Goal: Task Accomplishment & Management: Manage account settings

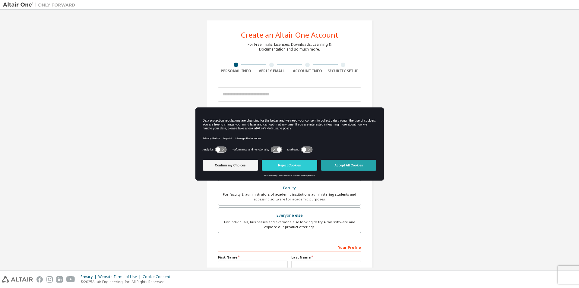
click at [360, 166] on button "Accept All Cookies" at bounding box center [348, 165] width 55 height 11
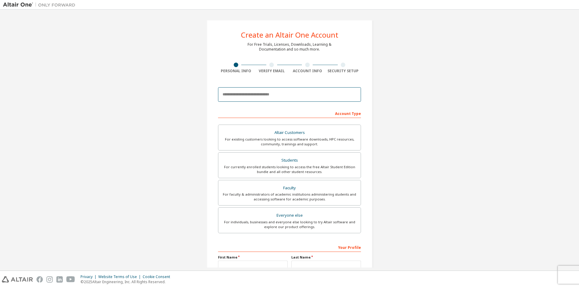
click at [279, 98] on input "email" at bounding box center [289, 94] width 143 height 14
type input "**********"
click at [435, 129] on div "**********" at bounding box center [289, 172] width 573 height 319
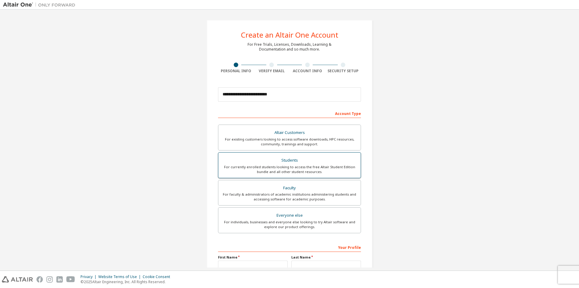
click at [291, 168] on div "For currently enrolled students looking to access the free Altair Student Editi…" at bounding box center [289, 170] width 135 height 10
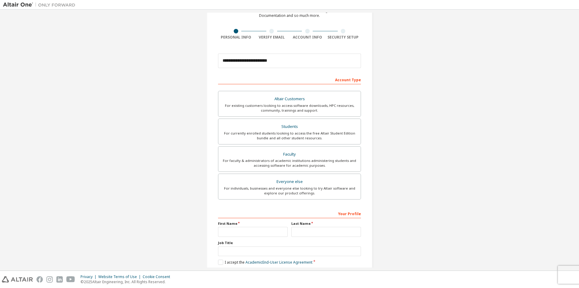
scroll to position [64, 0]
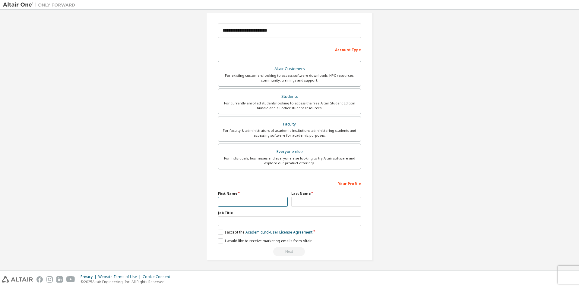
click at [260, 199] on input "text" at bounding box center [253, 202] width 70 height 10
type input "********"
click at [307, 204] on input "text" at bounding box center [326, 202] width 70 height 10
type input "********"
click at [231, 224] on input "text" at bounding box center [289, 222] width 143 height 10
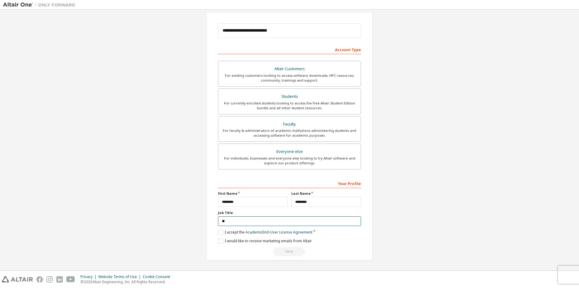
type input "*"
type input "*******"
click at [220, 231] on label "I accept the Academic End-User License Agreement" at bounding box center [265, 232] width 94 height 5
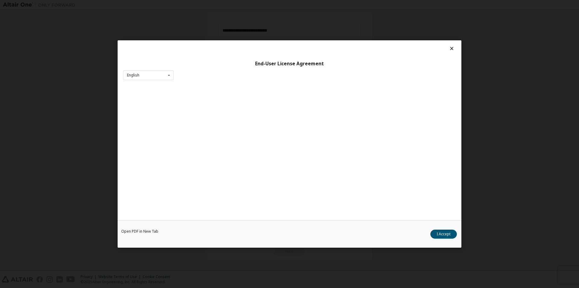
click at [217, 242] on div "Open PDF in New Tab I Accept" at bounding box center [290, 234] width 344 height 27
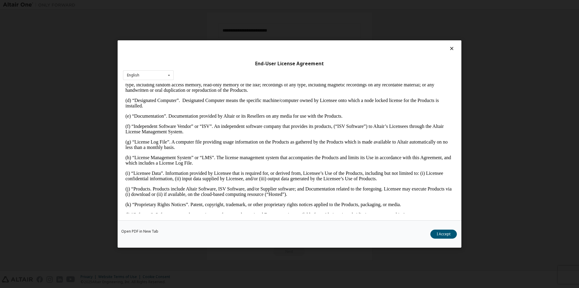
scroll to position [211, 0]
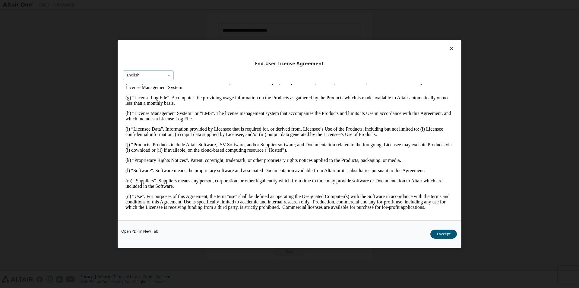
drag, startPoint x: 162, startPoint y: 71, endPoint x: 161, endPoint y: 78, distance: 6.7
click at [161, 71] on div "English English" at bounding box center [148, 76] width 51 height 10
drag, startPoint x: 155, startPoint y: 79, endPoint x: 193, endPoint y: 83, distance: 38.5
click at [154, 78] on div "English English" at bounding box center [148, 76] width 51 height 10
click at [443, 233] on button "I Accept" at bounding box center [443, 234] width 27 height 9
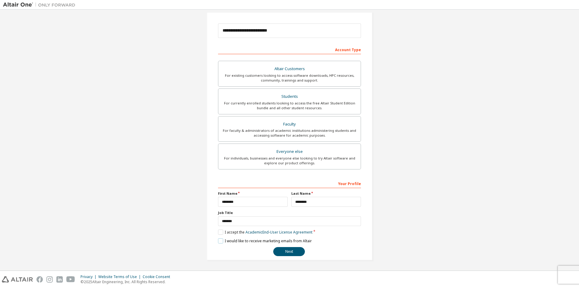
click at [219, 240] on label "I would like to receive marketing emails from Altair" at bounding box center [265, 241] width 94 height 5
drag, startPoint x: 288, startPoint y: 252, endPoint x: 285, endPoint y: 253, distance: 3.2
click at [288, 252] on button "Next" at bounding box center [289, 251] width 32 height 9
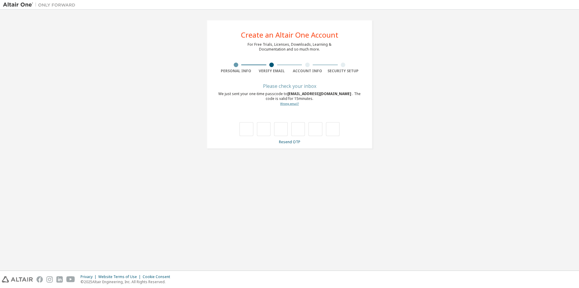
type input "*"
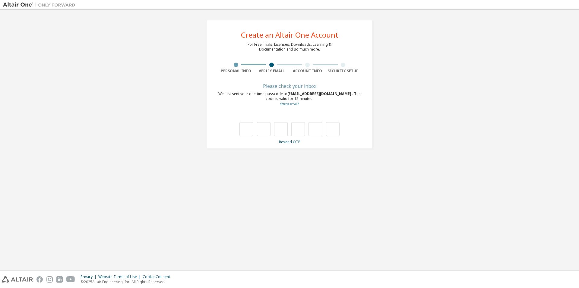
type input "*"
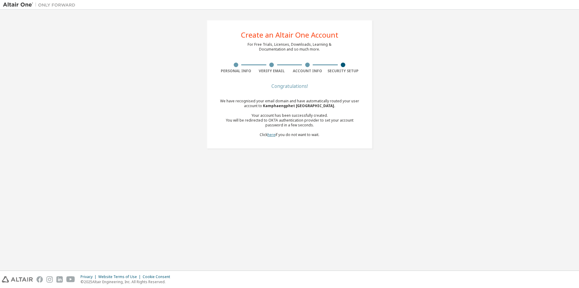
click at [269, 135] on link "here" at bounding box center [271, 134] width 8 height 5
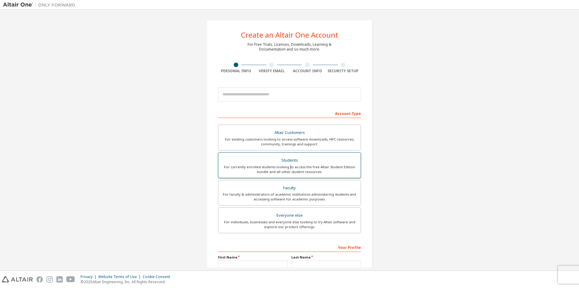
drag, startPoint x: 288, startPoint y: 167, endPoint x: 286, endPoint y: 153, distance: 14.4
click at [289, 167] on div "For currently enrolled students looking to access the free Altair Student Editi…" at bounding box center [289, 170] width 135 height 10
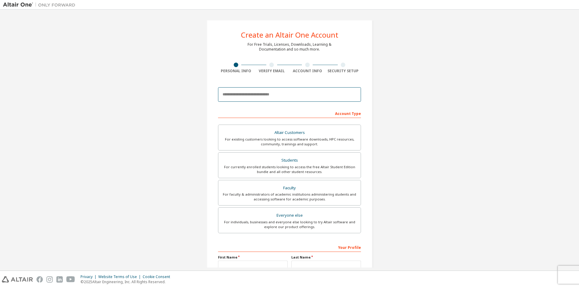
click at [275, 93] on input "email" at bounding box center [289, 94] width 143 height 14
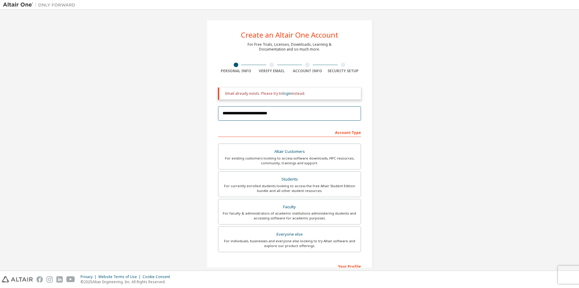
type input "**********"
click at [175, 129] on div "**********" at bounding box center [289, 182] width 573 height 338
click at [288, 93] on link "login" at bounding box center [286, 93] width 9 height 5
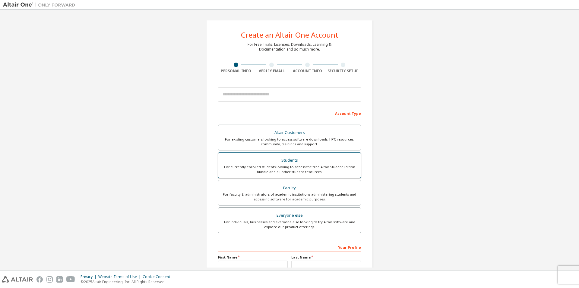
click at [311, 159] on div "Students" at bounding box center [289, 160] width 135 height 8
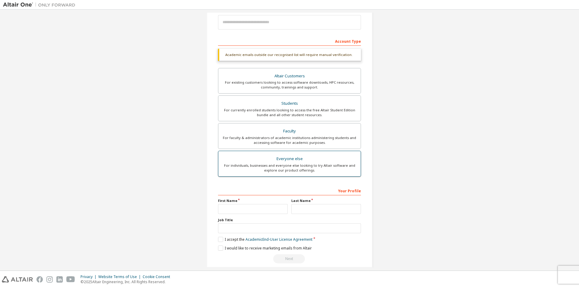
scroll to position [80, 0]
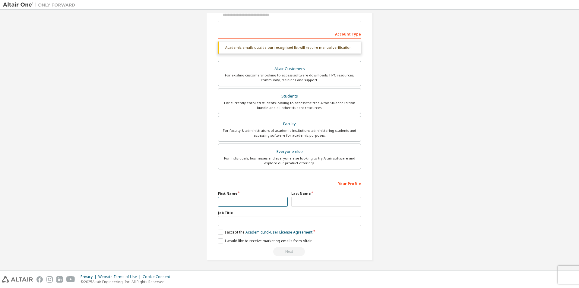
click at [257, 200] on input "text" at bounding box center [253, 202] width 70 height 10
type input "*******"
click at [152, 211] on div "Create an Altair One Account For Free Trials, Licenses, Downloads, Learning & D…" at bounding box center [289, 100] width 573 height 335
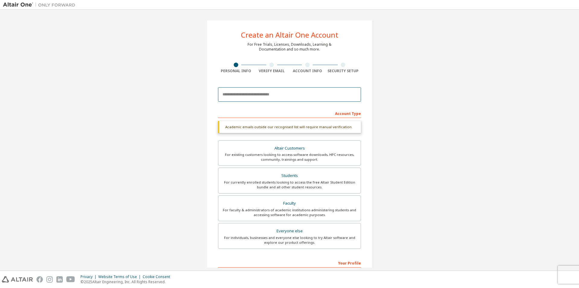
click at [250, 93] on input "email" at bounding box center [289, 94] width 143 height 14
drag, startPoint x: 261, startPoint y: 94, endPoint x: 191, endPoint y: 94, distance: 70.2
click at [191, 94] on div "Create an Altair One Account For Free Trials, Licenses, Downloads, Learning & D…" at bounding box center [289, 180] width 573 height 335
click at [239, 96] on input "email" at bounding box center [289, 94] width 143 height 14
type input "**********"
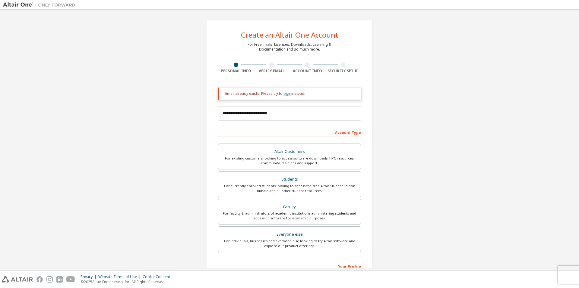
click at [284, 94] on link "login" at bounding box center [286, 93] width 9 height 5
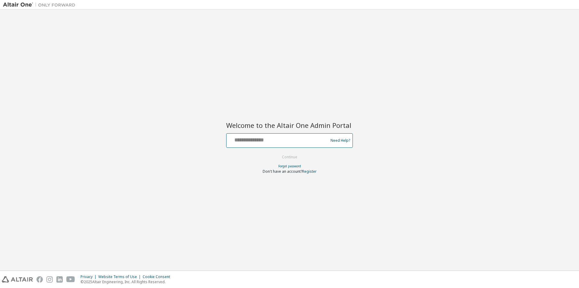
click at [287, 143] on input "text" at bounding box center [278, 139] width 99 height 9
type input "**********"
click at [275, 153] on button "Continue" at bounding box center [289, 157] width 28 height 9
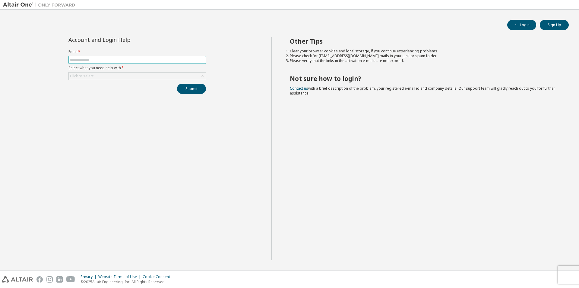
click at [116, 60] on input "text" at bounding box center [137, 60] width 134 height 5
click at [90, 118] on div "Account and Login Help Email * Select what you need help with * Click to select…" at bounding box center [137, 148] width 268 height 223
click at [103, 75] on div "Click to select" at bounding box center [137, 76] width 137 height 7
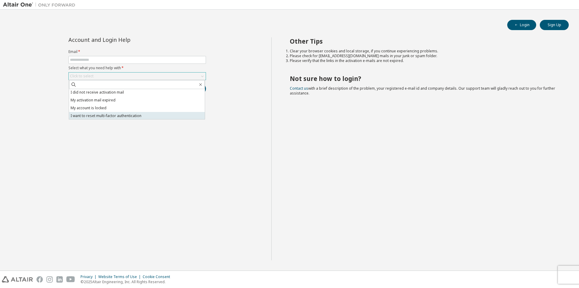
scroll to position [17, 0]
click at [141, 116] on li "I don't know but can't login" at bounding box center [137, 116] width 136 height 8
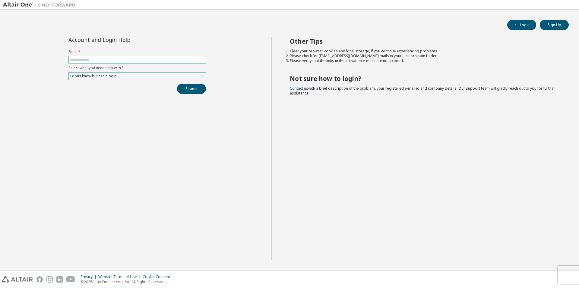
click at [114, 58] on input "text" at bounding box center [137, 60] width 134 height 5
type input "**********"
click at [177, 84] on button "Submit" at bounding box center [191, 89] width 29 height 10
click at [558, 25] on button "Sign Up" at bounding box center [553, 25] width 29 height 10
click at [524, 28] on button "Login" at bounding box center [521, 25] width 29 height 10
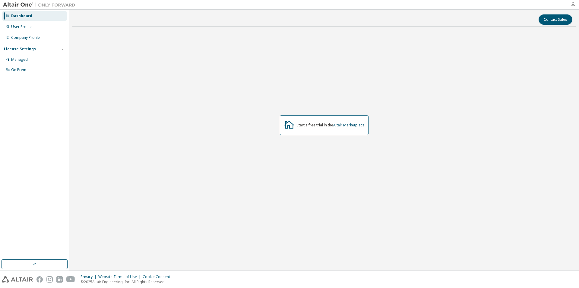
click at [574, 6] on icon "button" at bounding box center [572, 4] width 5 height 5
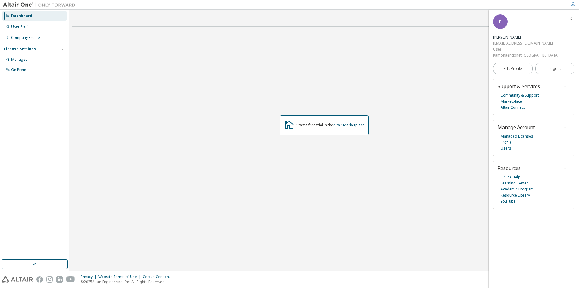
click at [413, 56] on div "Start a free trial in the Altair Marketplace" at bounding box center [323, 125] width 503 height 187
click at [22, 14] on div "Dashboard" at bounding box center [21, 16] width 21 height 5
click at [352, 125] on link "Altair Marketplace" at bounding box center [348, 125] width 31 height 5
